Goal: Connect with others: Connect with others

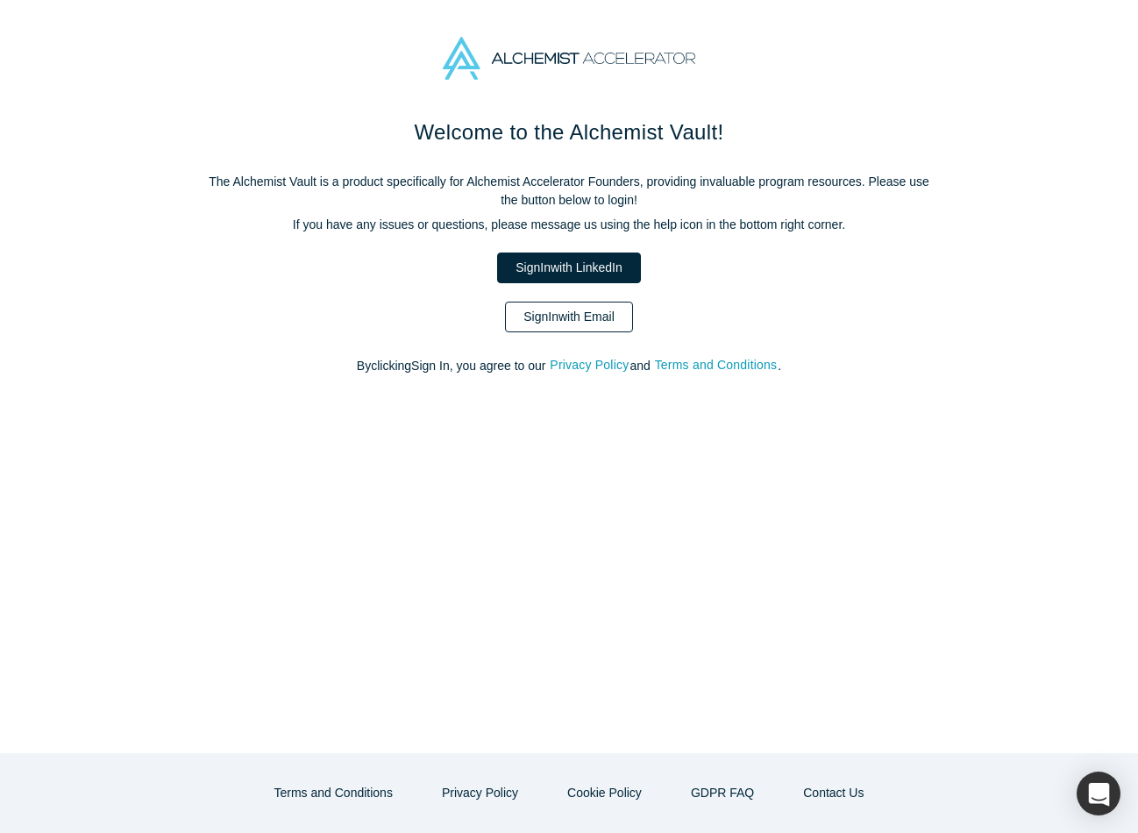
click at [552, 315] on link "Sign In with Email" at bounding box center [569, 317] width 128 height 31
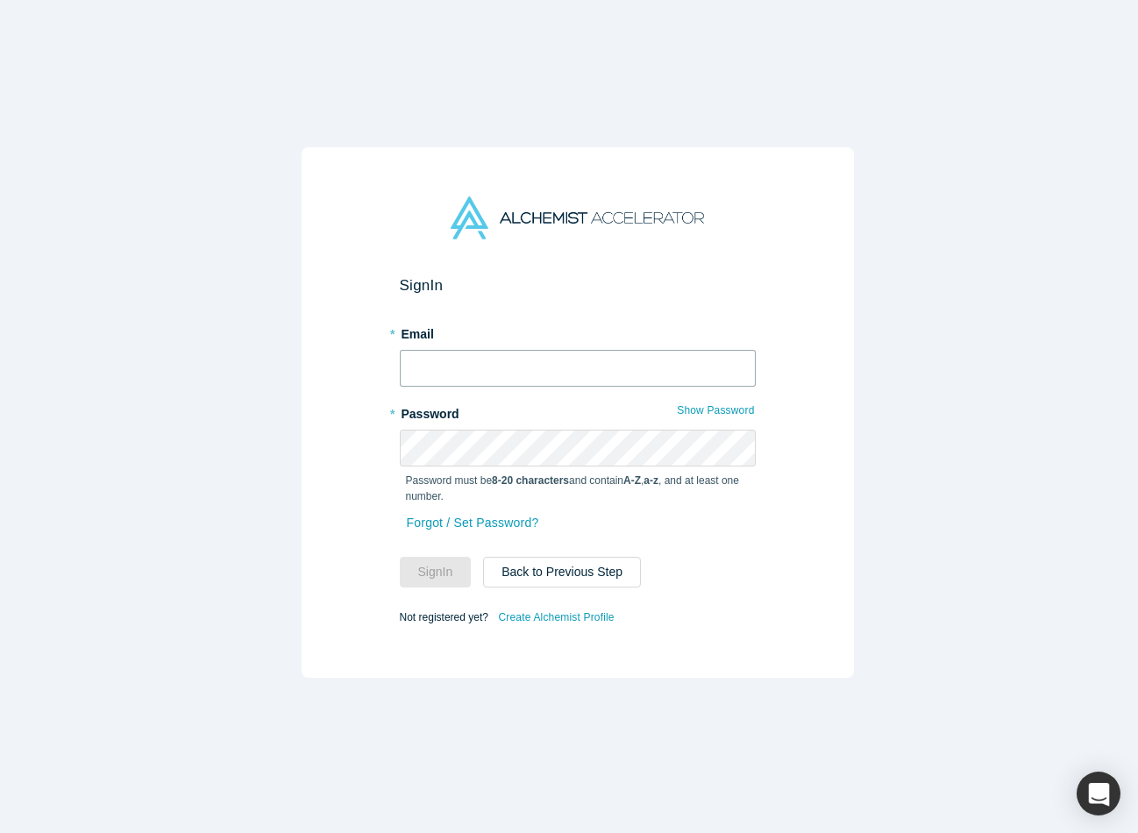
type input "avaldivieso@anastasia.ai"
click at [535, 355] on input "avaldivieso@anastasia.ai" at bounding box center [578, 368] width 356 height 37
click at [845, 434] on div "Sign In * Email avaldivieso@anastasia.ai * Password Show Password Password must…" at bounding box center [577, 425] width 1155 height 850
click at [411, 566] on button "Sign In" at bounding box center [436, 572] width 72 height 31
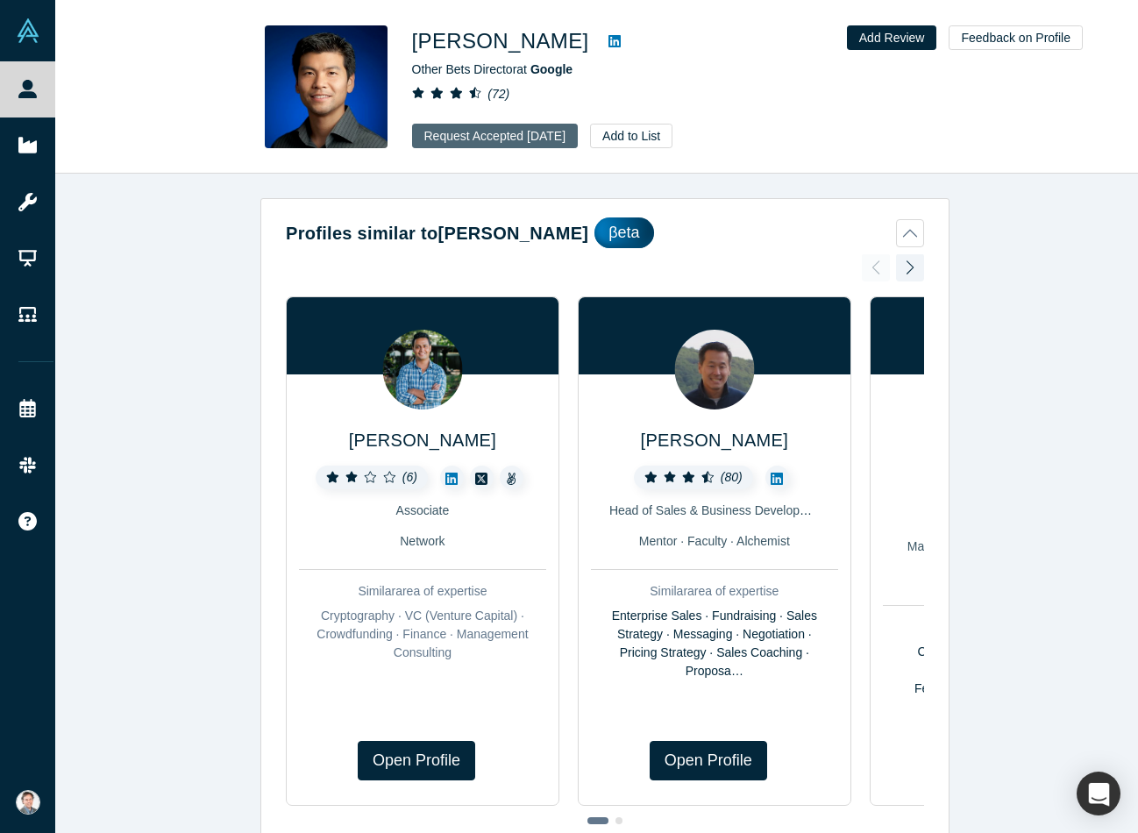
click at [441, 132] on button "Request Accepted Feb 4, 2025" at bounding box center [495, 136] width 167 height 25
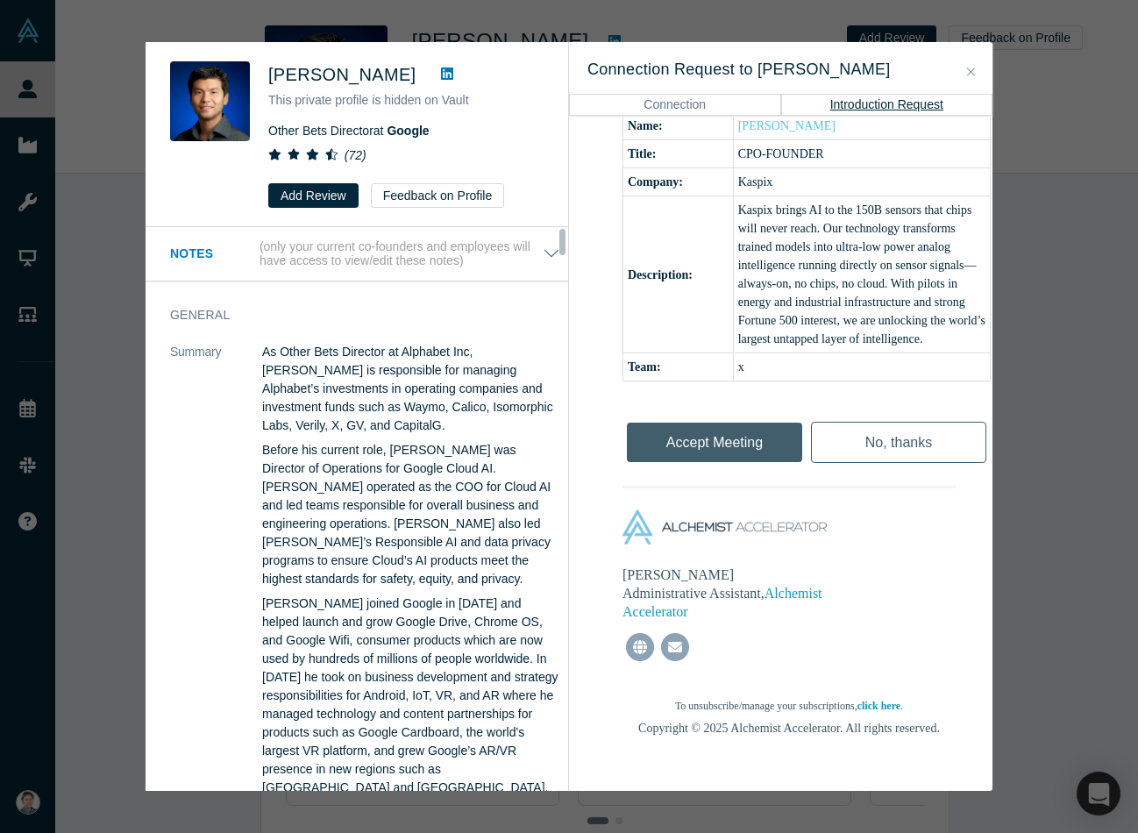
click at [966, 64] on button "Close" at bounding box center [971, 72] width 18 height 20
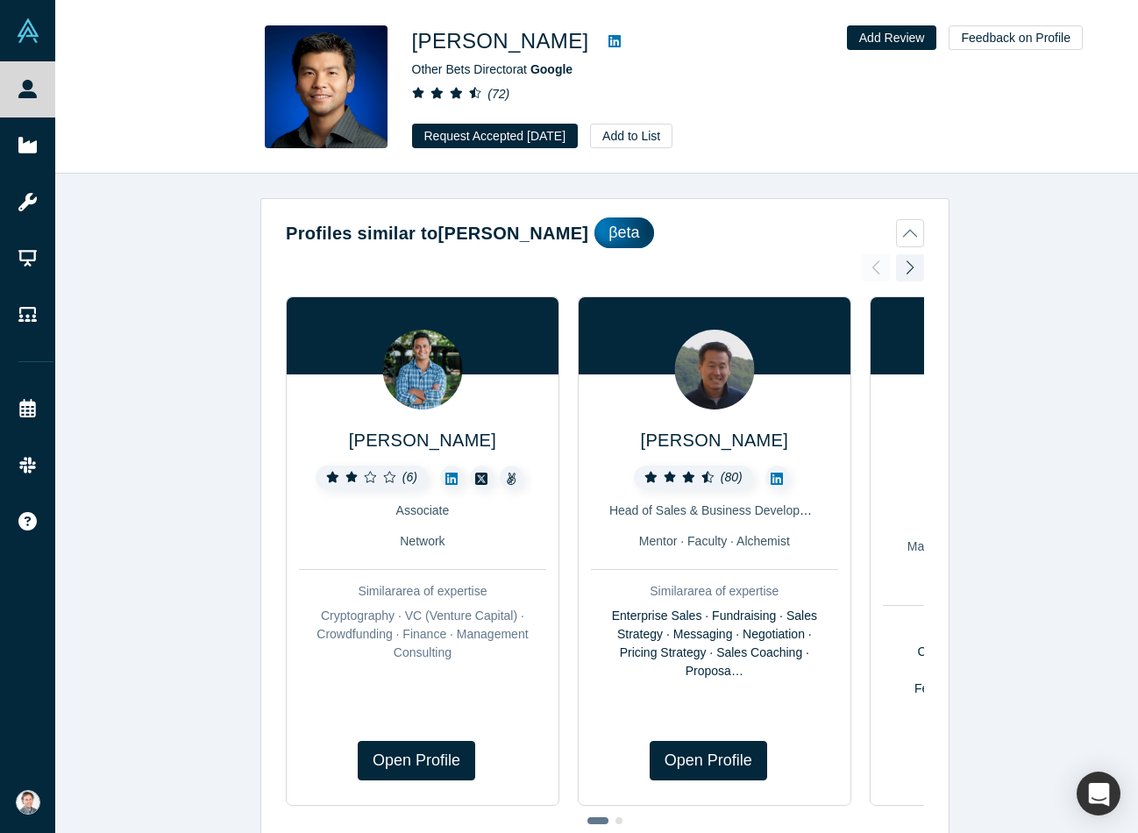
click at [452, 35] on h1 "Steven Kan" at bounding box center [500, 41] width 177 height 32
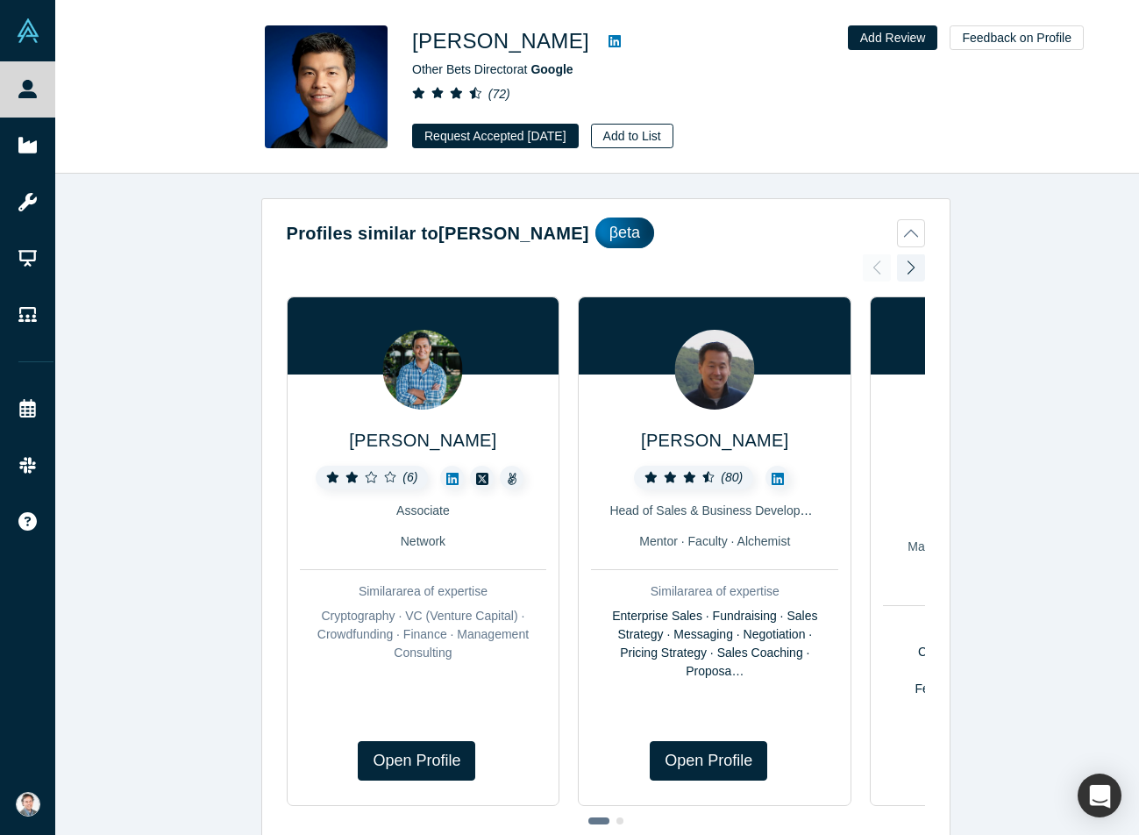
click at [656, 133] on button "Add to List" at bounding box center [632, 136] width 82 height 25
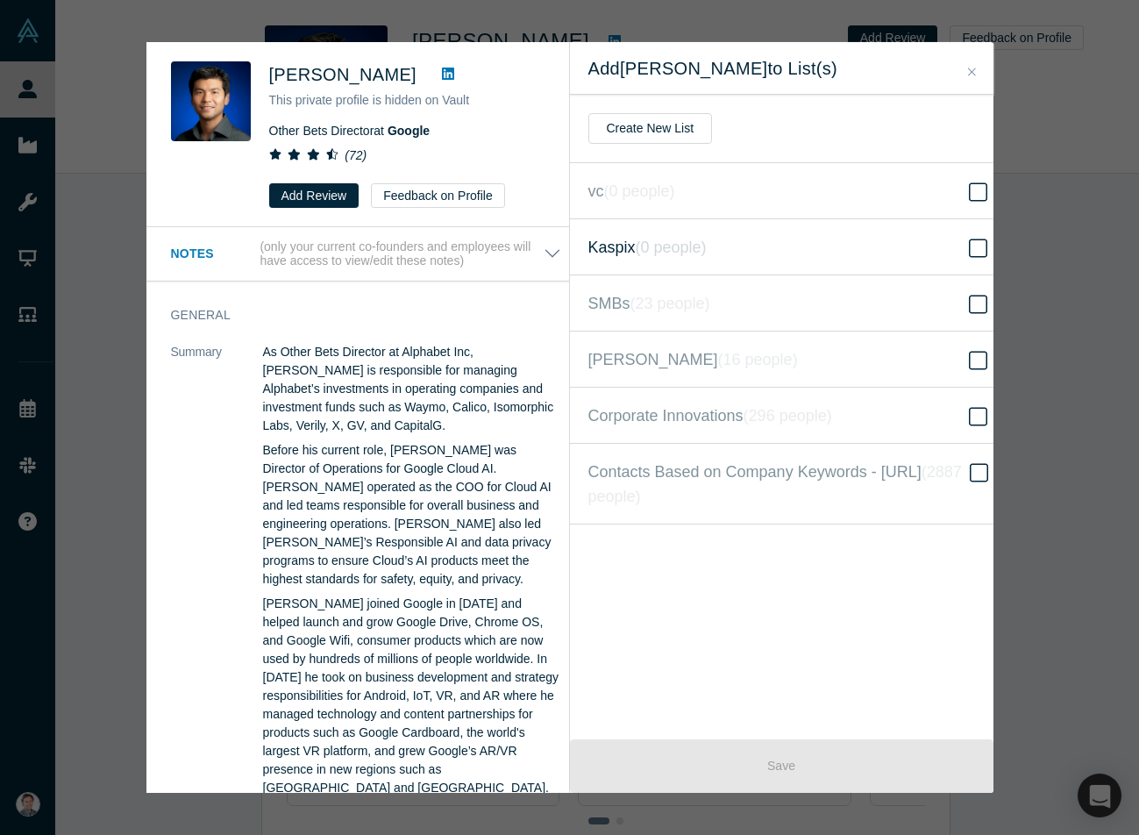
click at [969, 247] on icon at bounding box center [978, 248] width 18 height 21
click at [0, 0] on input "Kaspix ( 0 people )" at bounding box center [0, 0] width 0 height 0
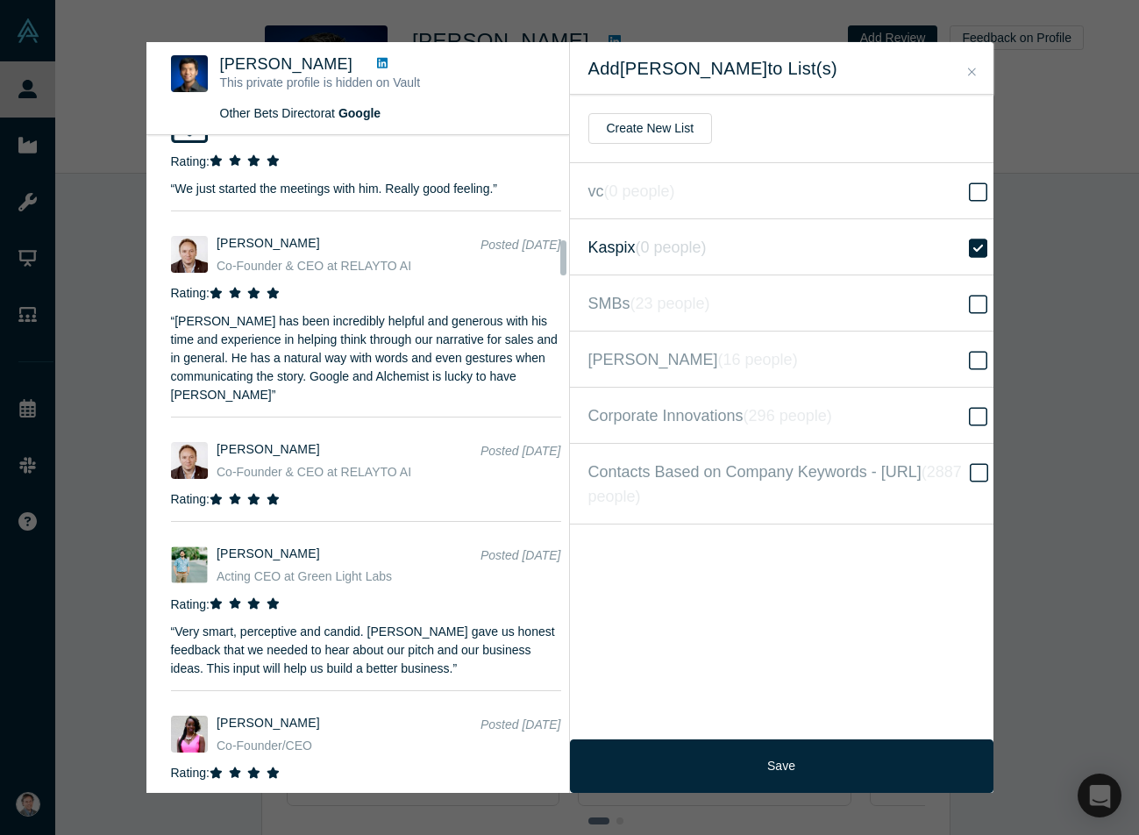
scroll to position [1973, 0]
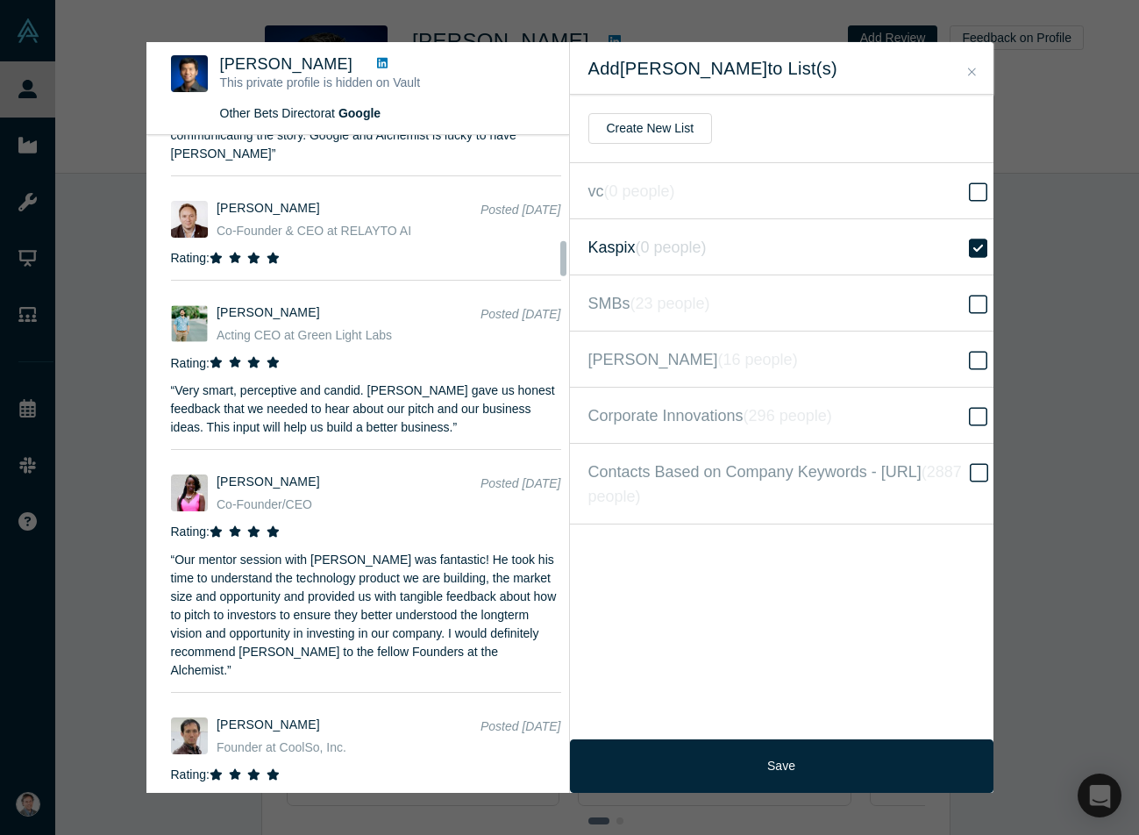
click at [977, 66] on button "Close" at bounding box center [972, 72] width 18 height 20
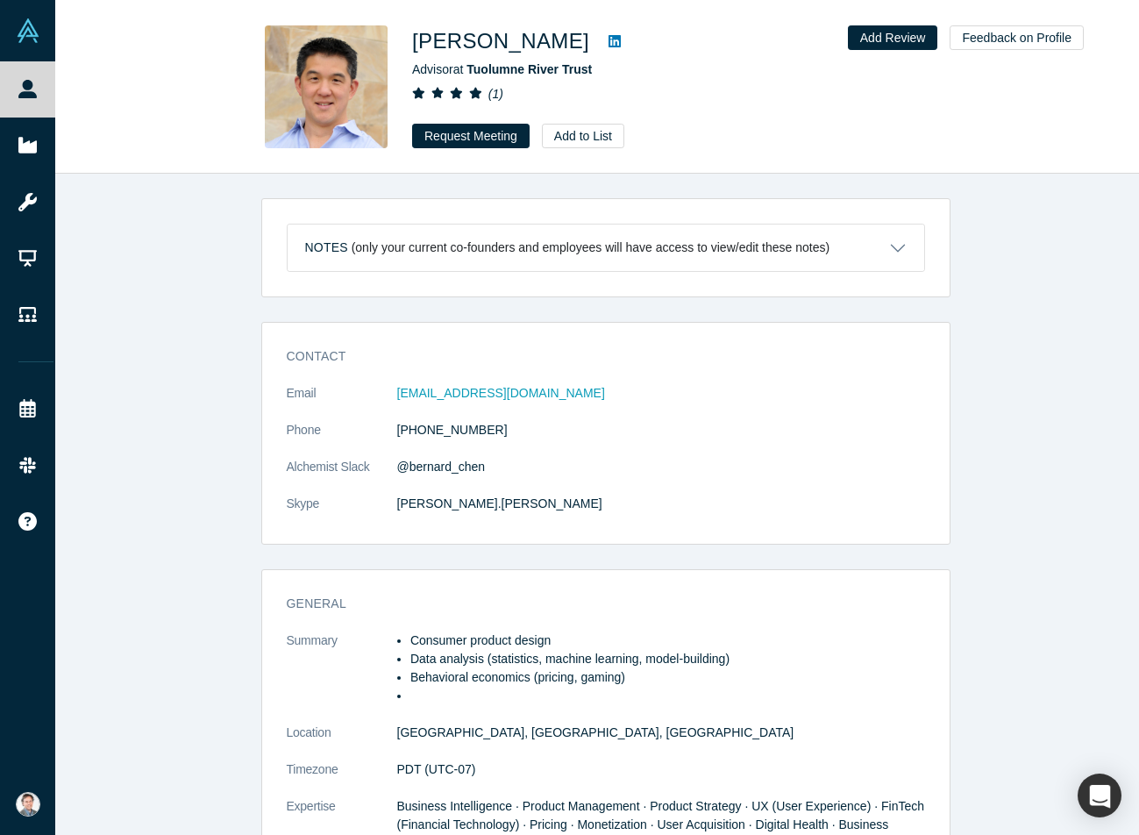
click at [608, 39] on icon at bounding box center [614, 41] width 12 height 12
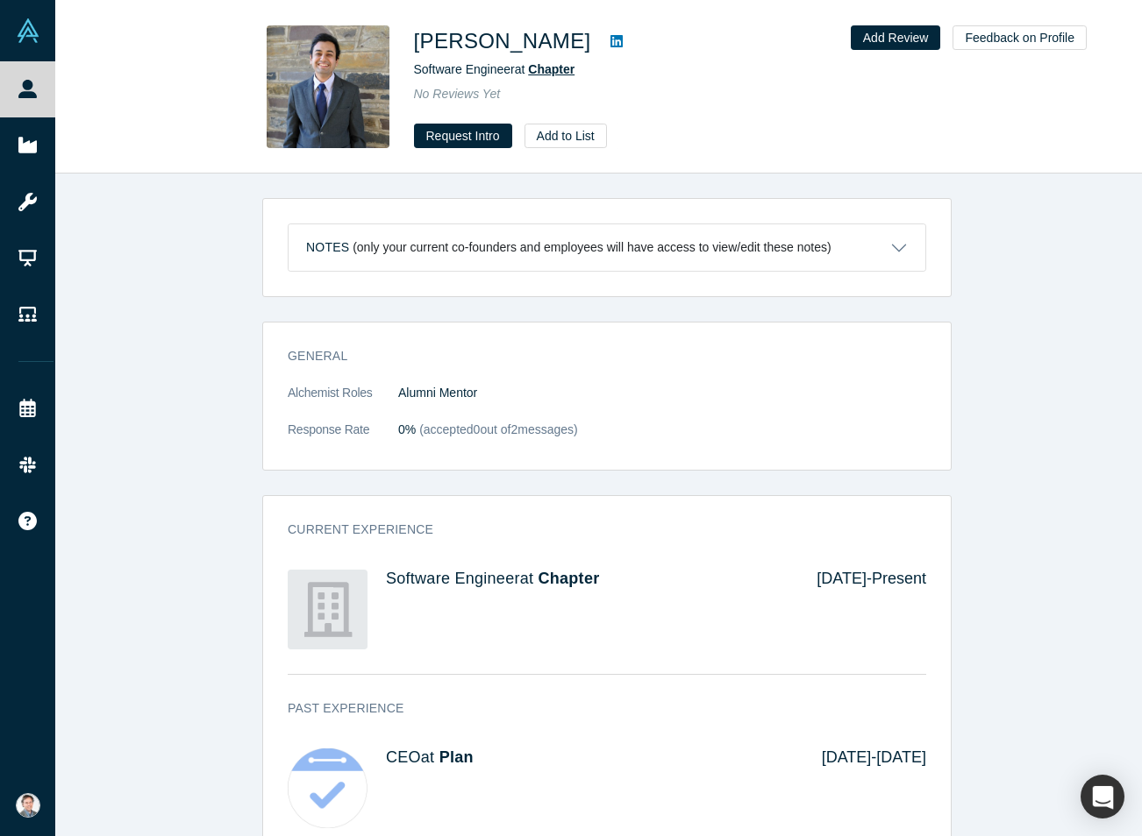
click at [532, 67] on span "Chapter" at bounding box center [551, 69] width 46 height 14
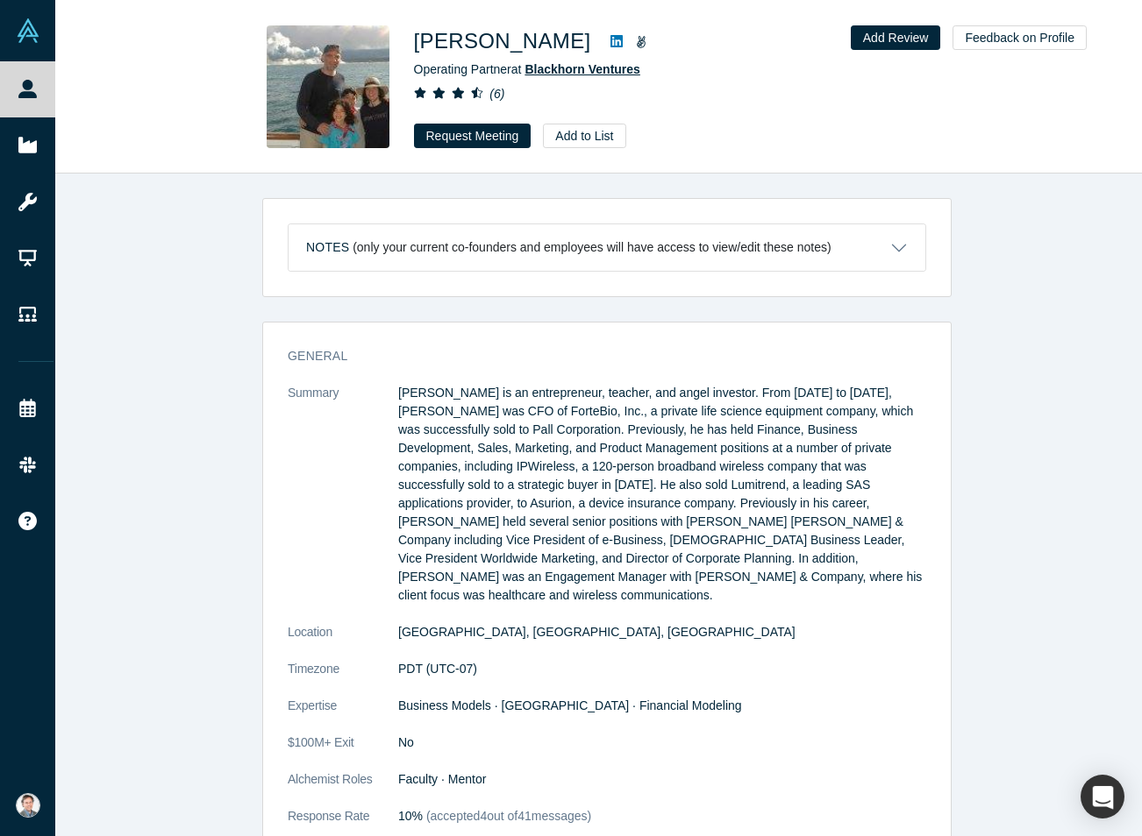
click at [589, 67] on span "Blackhorn Ventures" at bounding box center [582, 69] width 116 height 14
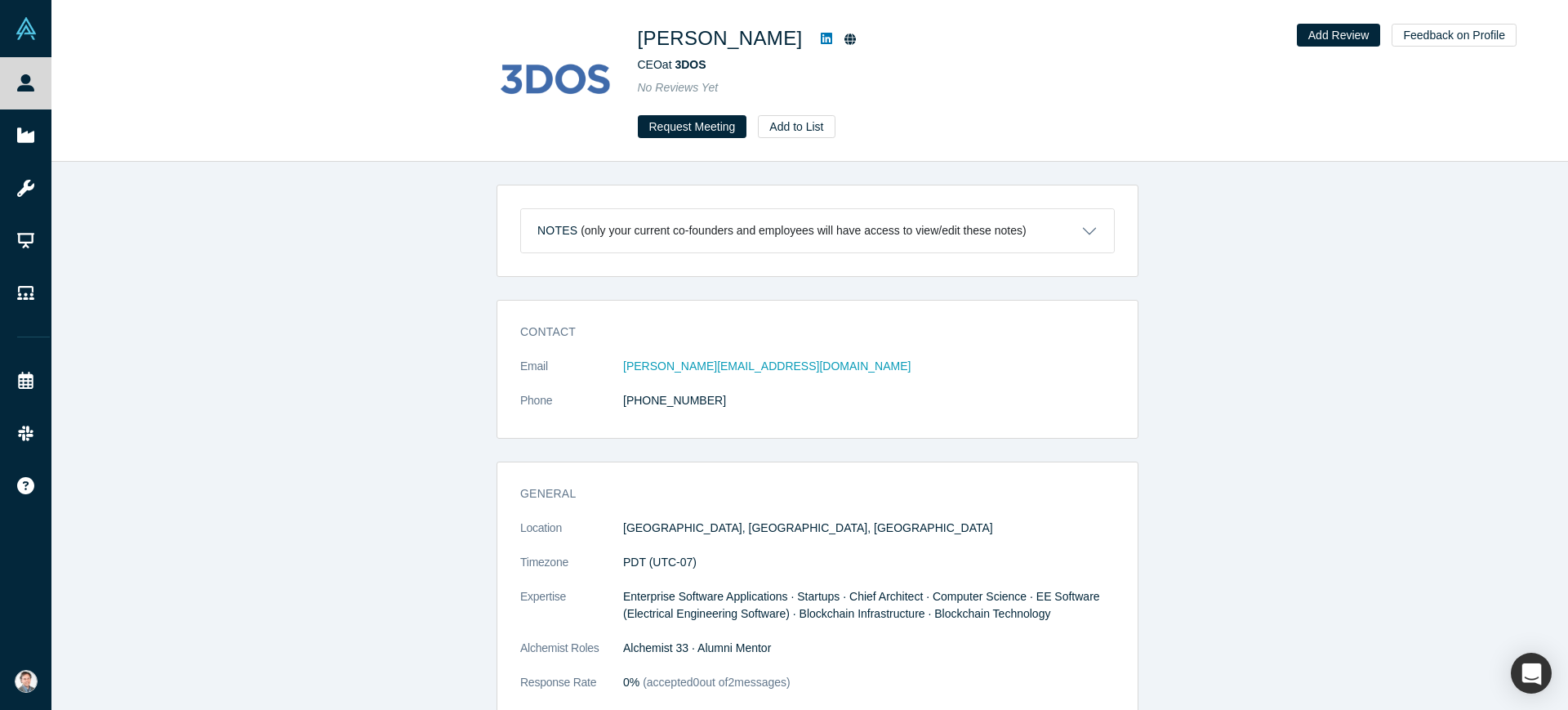
click at [821, 34] on icon at bounding box center [826, 38] width 11 height 11
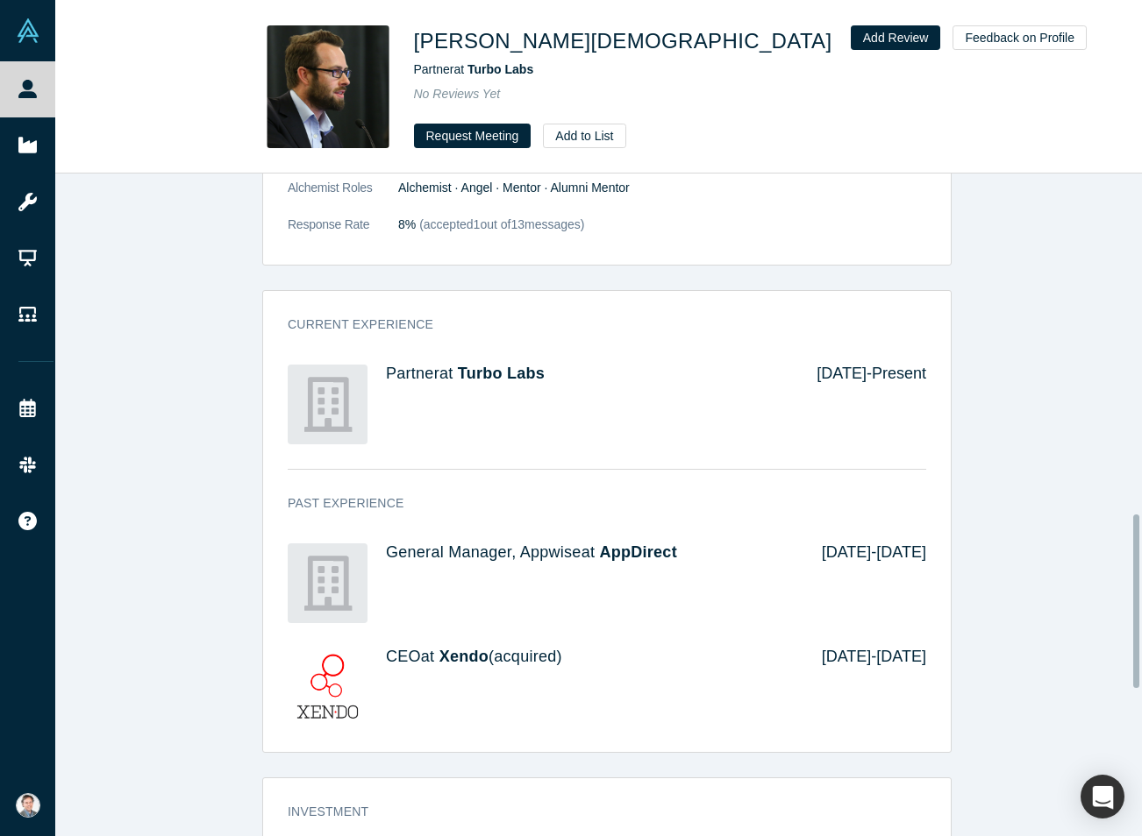
scroll to position [1203, 0]
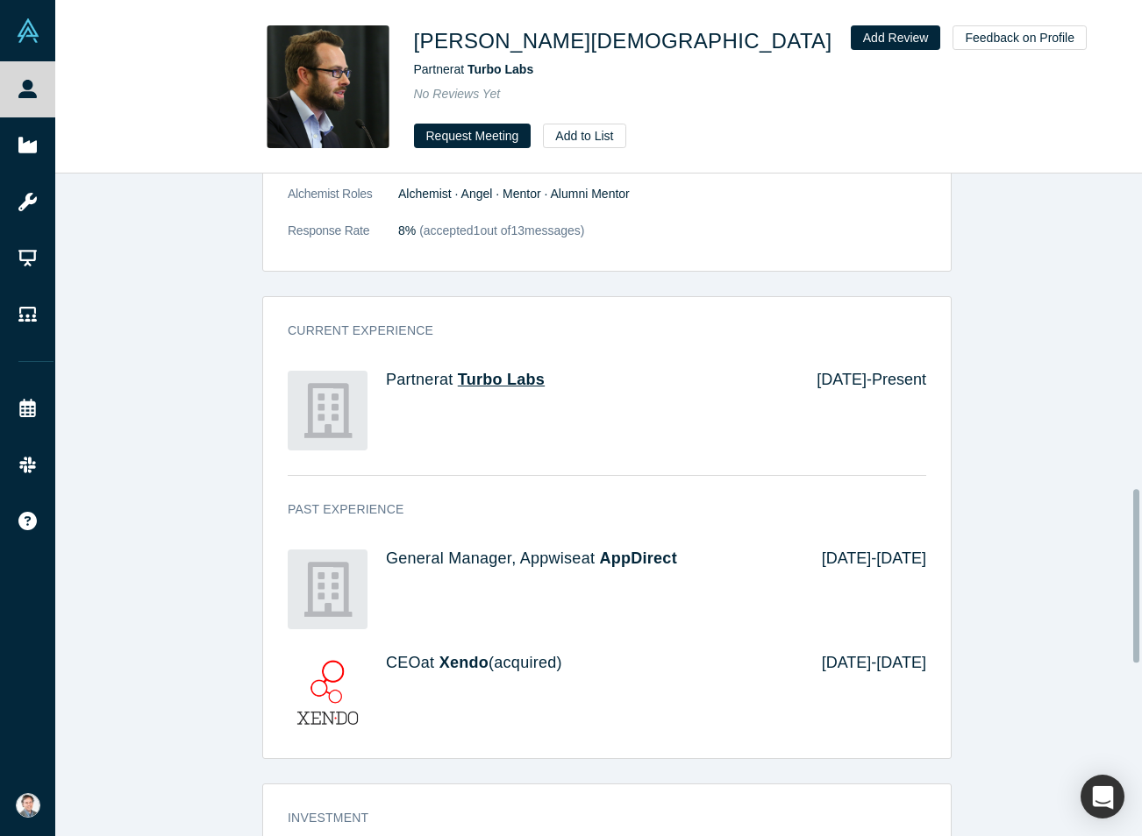
click at [469, 371] on span "Turbo Labs" at bounding box center [501, 380] width 87 height 18
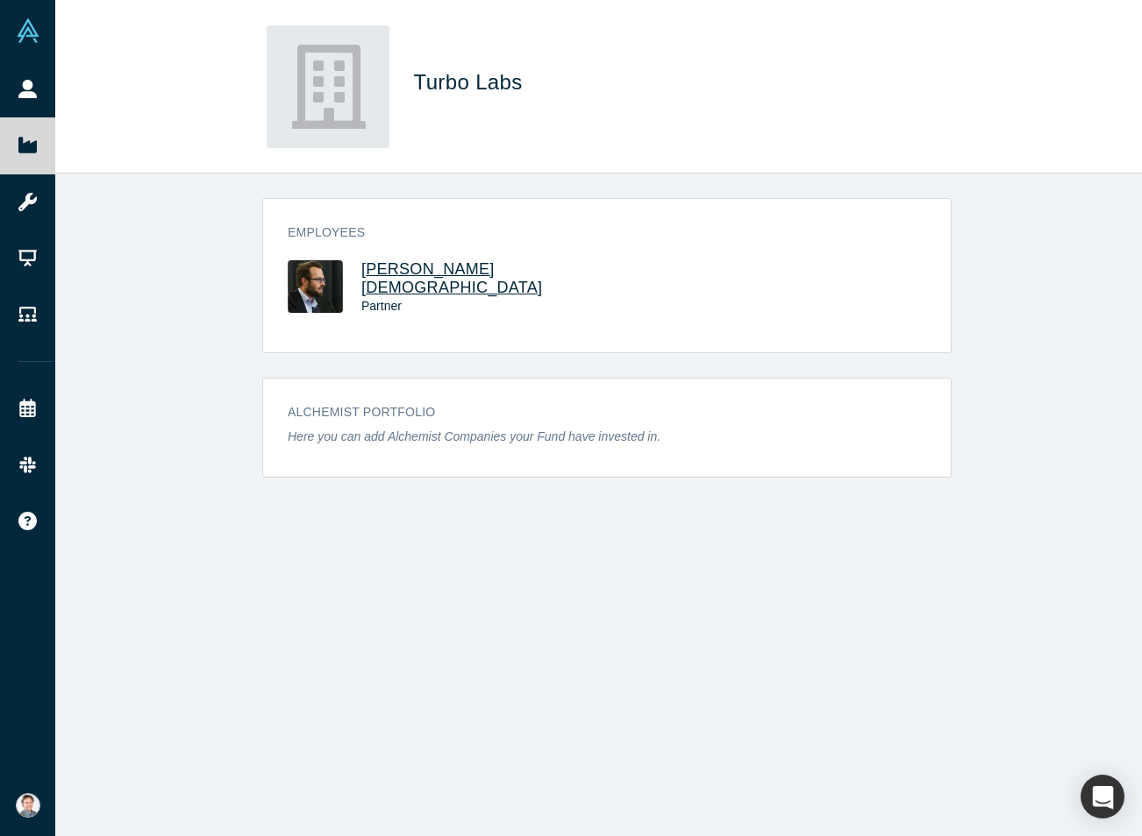
click at [390, 271] on span "Julian Gay" at bounding box center [451, 278] width 181 height 36
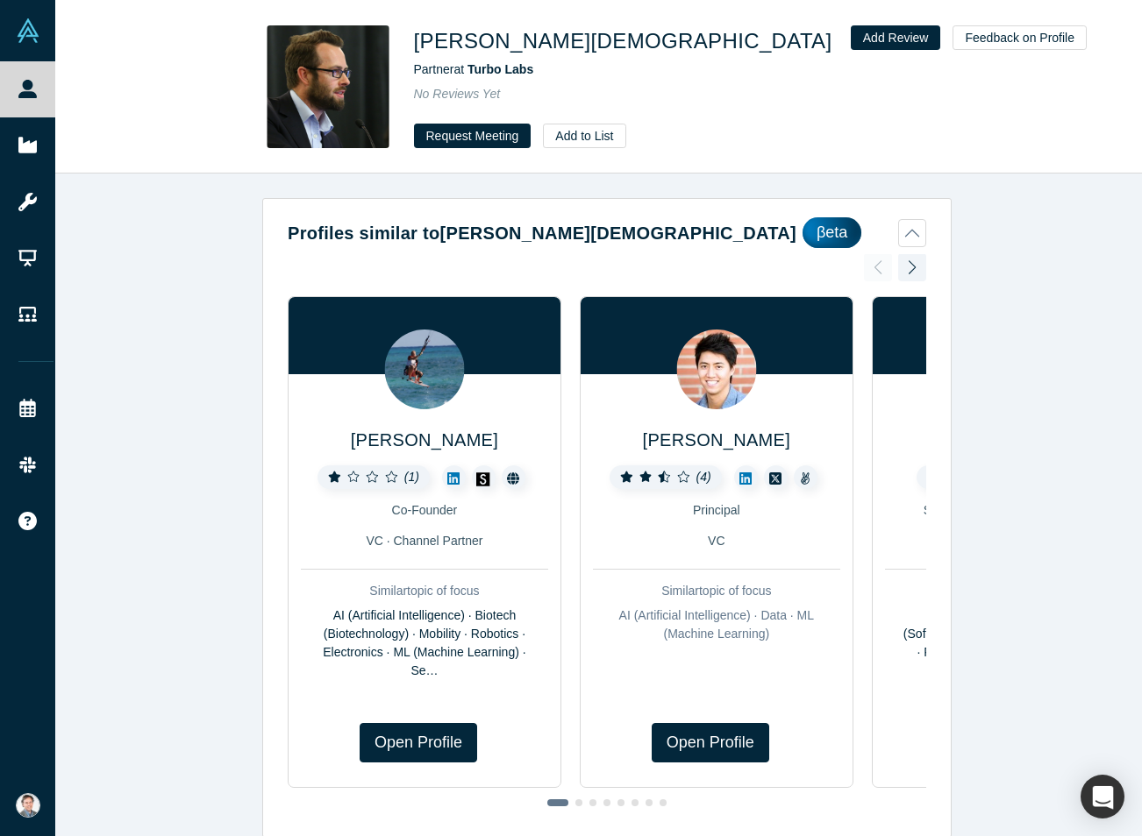
click at [851, 42] on icon at bounding box center [857, 41] width 12 height 12
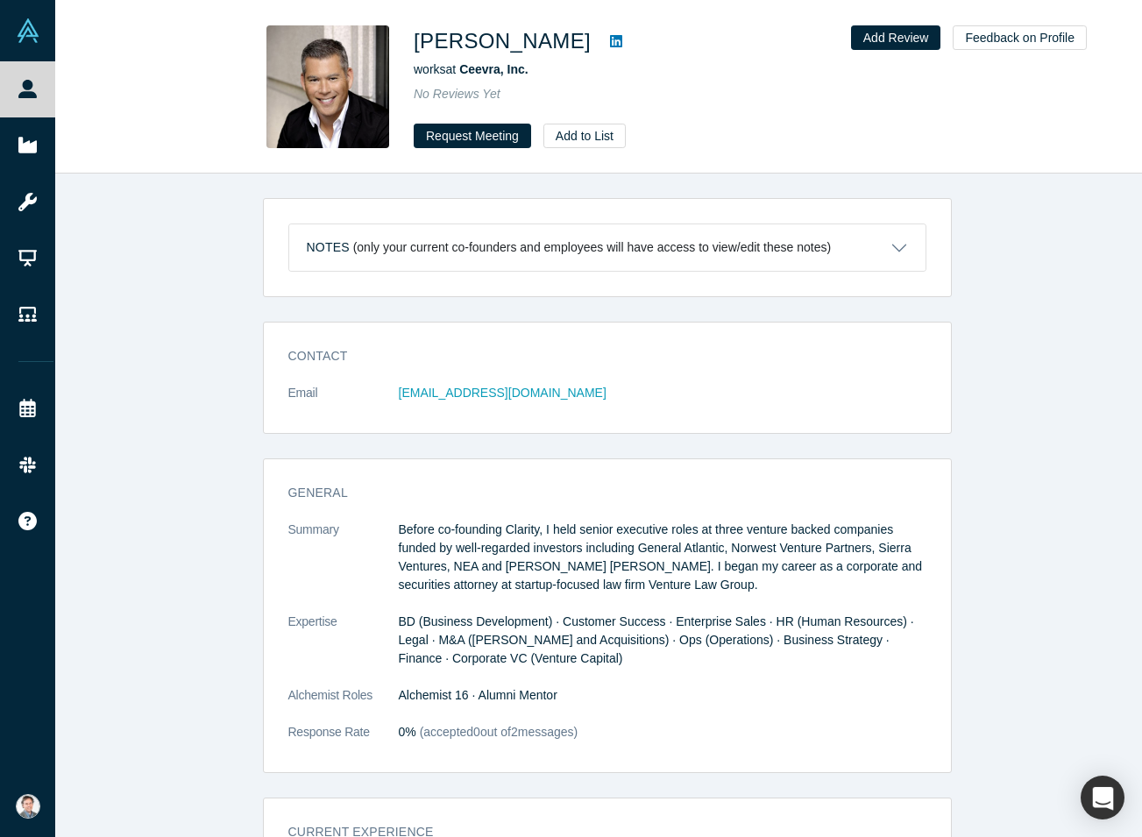
click at [603, 41] on link at bounding box center [616, 41] width 26 height 21
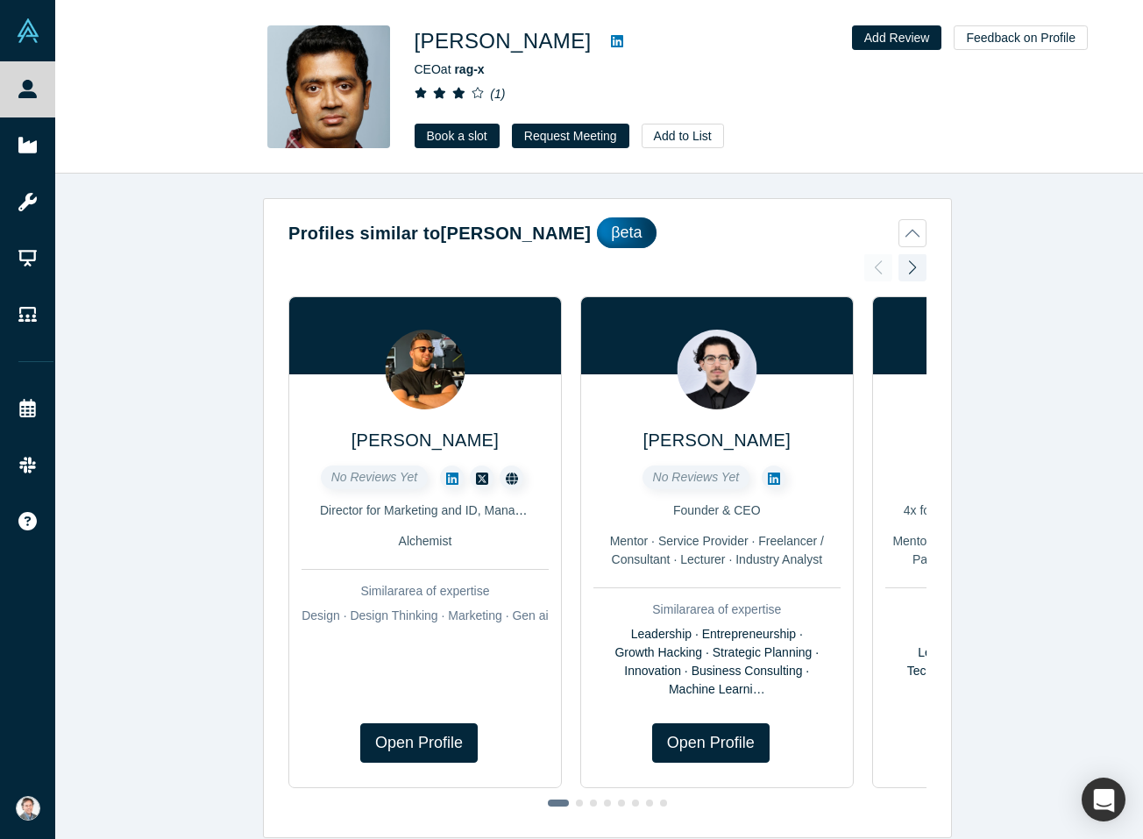
click at [611, 41] on icon at bounding box center [617, 41] width 12 height 12
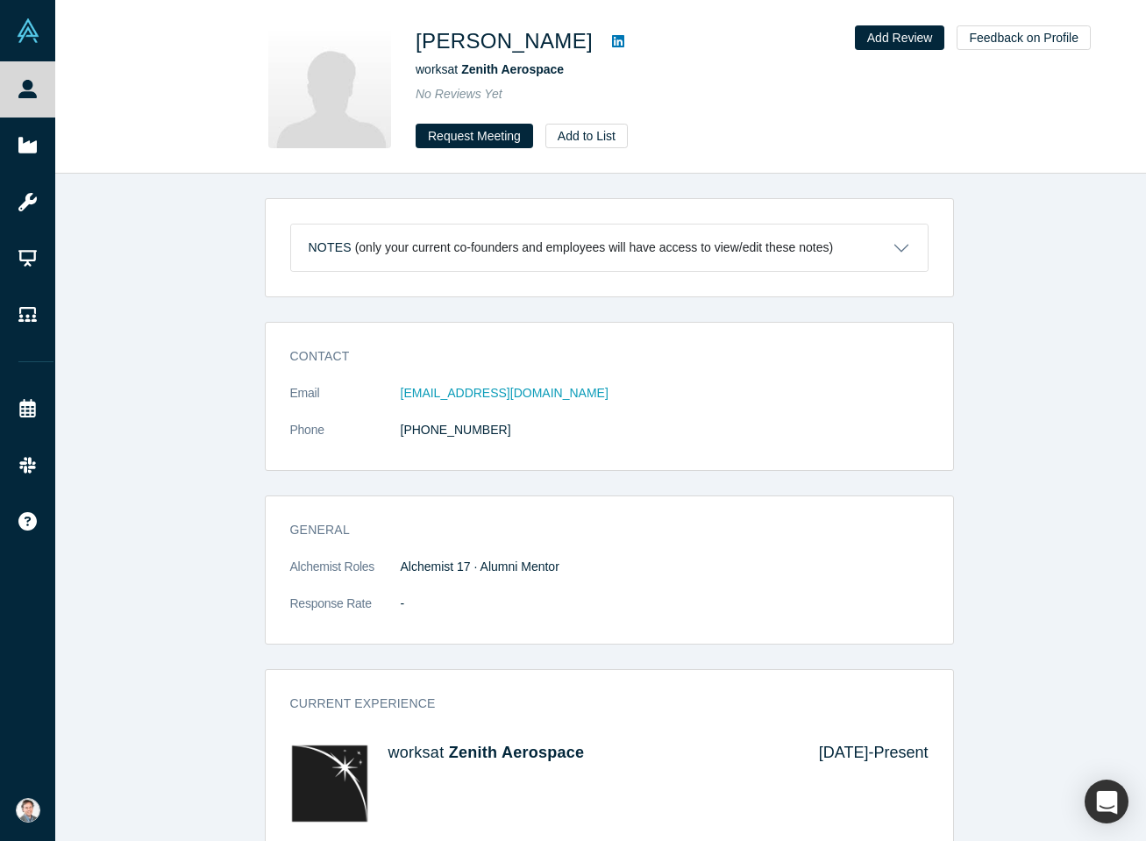
click at [612, 36] on icon at bounding box center [618, 41] width 12 height 12
